Goal: Task Accomplishment & Management: Manage account settings

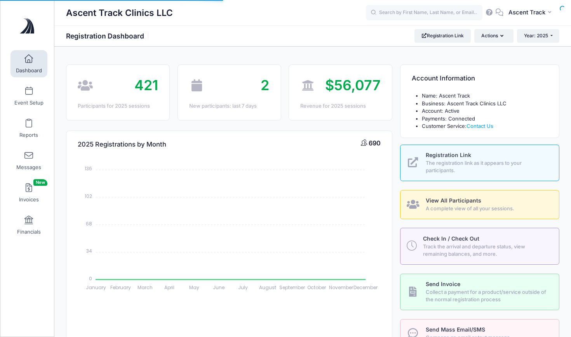
select select
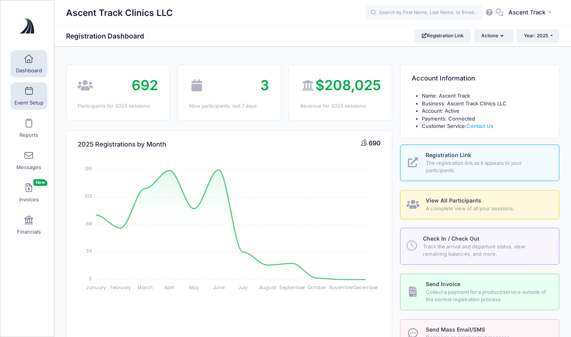
click at [33, 91] on link "Event Setup" at bounding box center [28, 95] width 37 height 27
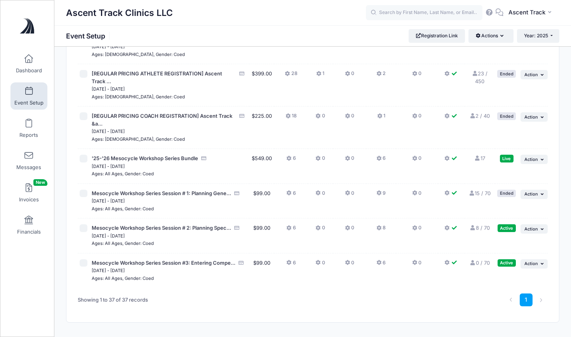
scroll to position [1160, 0]
click at [294, 225] on button "6" at bounding box center [290, 230] width 9 height 11
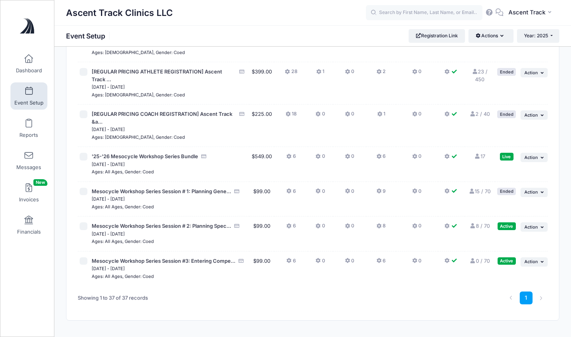
scroll to position [1160, 0]
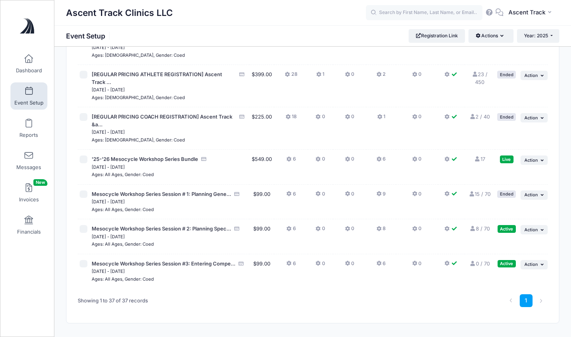
click at [378, 229] on icon at bounding box center [380, 229] width 6 height 0
